Goal: Task Accomplishment & Management: Manage account settings

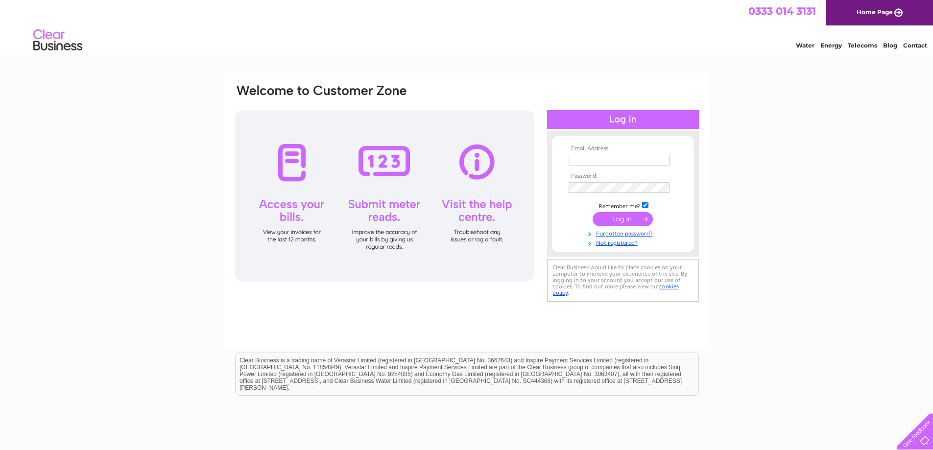
type input "[PERSON_NAME][EMAIL_ADDRESS][DOMAIN_NAME]"
click at [614, 222] on input "submit" at bounding box center [622, 219] width 60 height 14
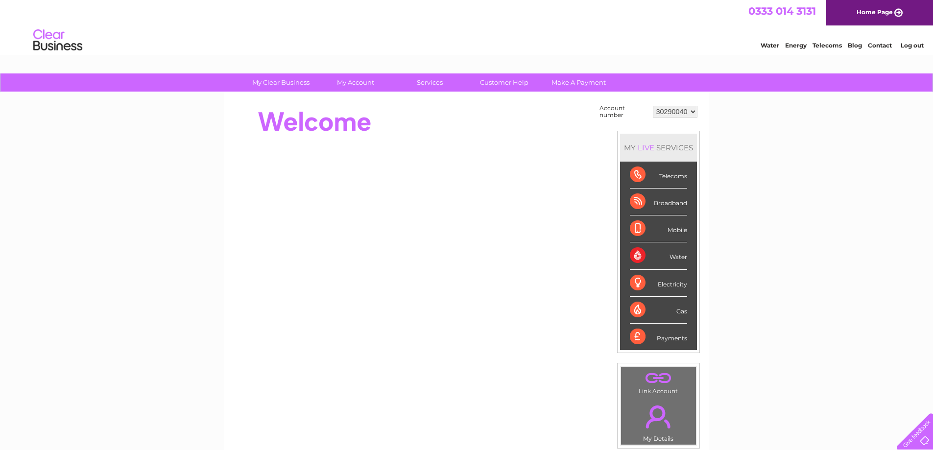
click at [675, 255] on div "Water" at bounding box center [658, 255] width 57 height 27
drag, startPoint x: 636, startPoint y: 257, endPoint x: 588, endPoint y: 231, distance: 54.5
click at [635, 257] on div "Water" at bounding box center [658, 255] width 57 height 27
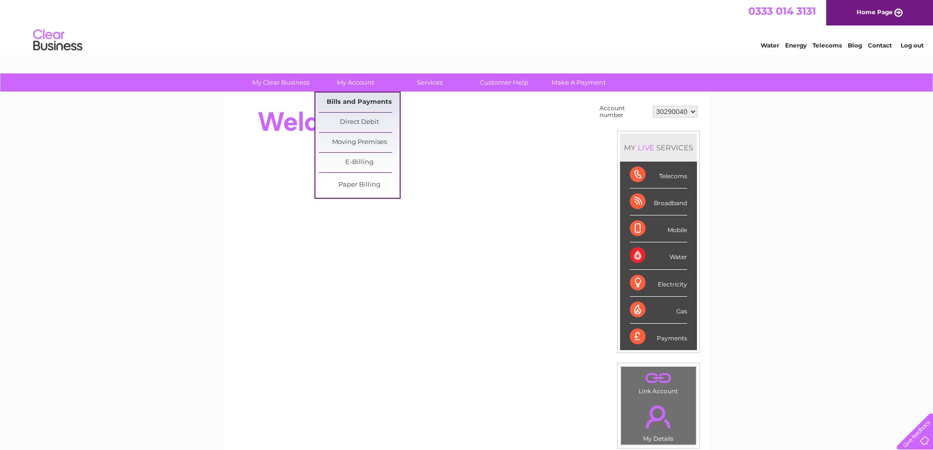
click at [350, 105] on link "Bills and Payments" at bounding box center [359, 103] width 81 height 20
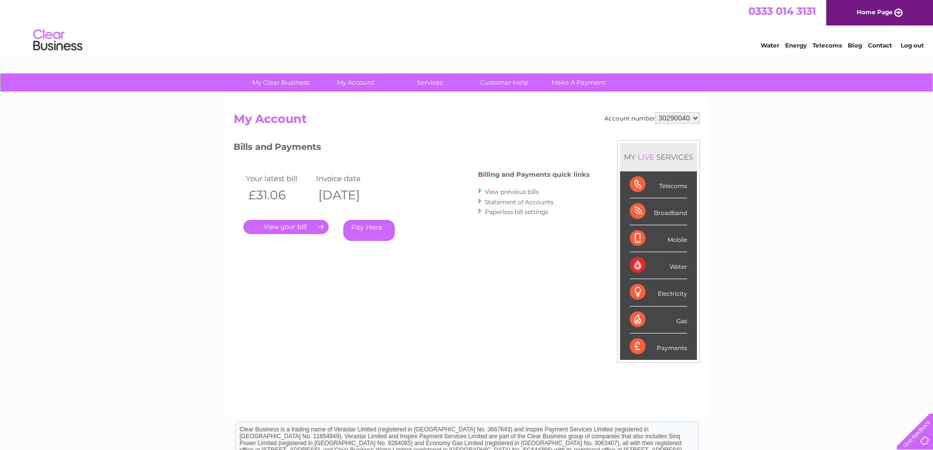
click at [516, 190] on link "View previous bills" at bounding box center [512, 191] width 54 height 7
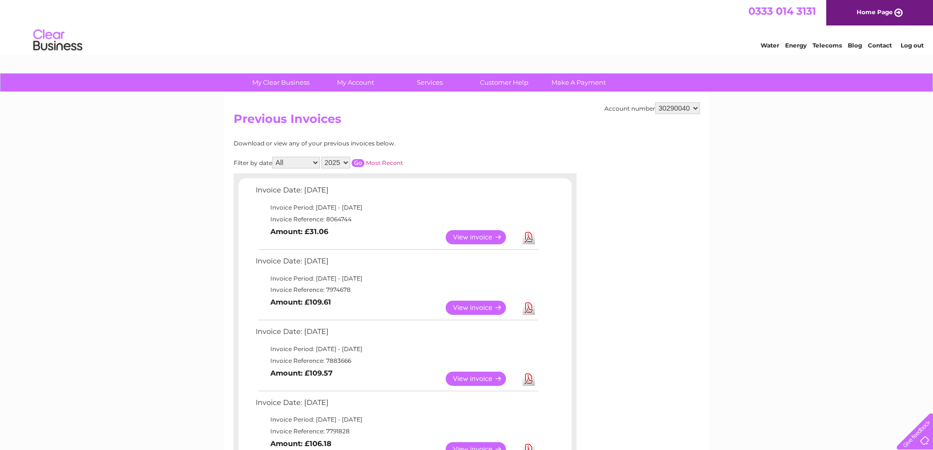
click at [474, 237] on link "View" at bounding box center [481, 237] width 72 height 14
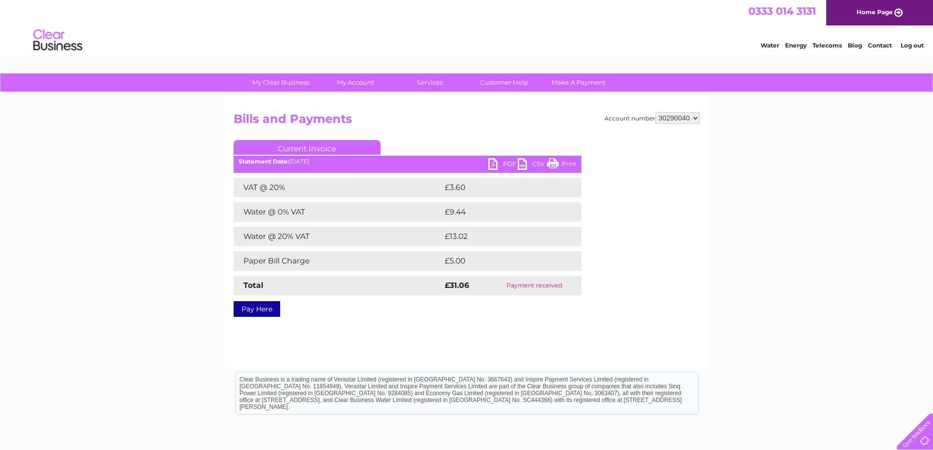
click at [505, 164] on link "PDF" at bounding box center [502, 165] width 29 height 14
